Goal: Task Accomplishment & Management: Complete application form

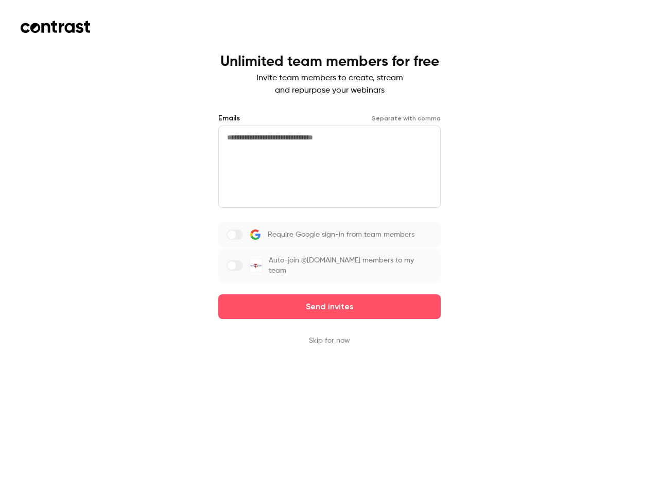
click at [330, 247] on div "Require Google sign-in from team members Auto-join @[DOMAIN_NAME] members to my…" at bounding box center [329, 252] width 222 height 60
click at [330, 300] on button "Send invites" at bounding box center [329, 307] width 222 height 25
